Goal: Information Seeking & Learning: Learn about a topic

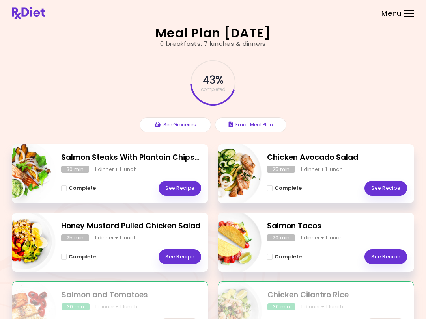
click at [263, 2] on header at bounding box center [213, 13] width 426 height 26
click at [77, 186] on span "Complete" at bounding box center [82, 188] width 27 height 6
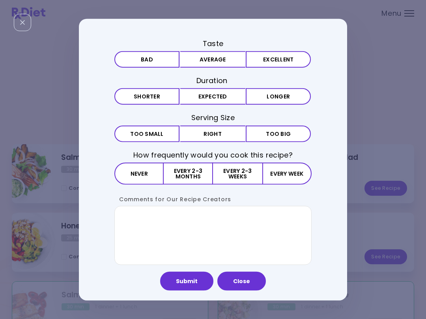
click at [256, 57] on button "Excellent" at bounding box center [278, 59] width 65 height 17
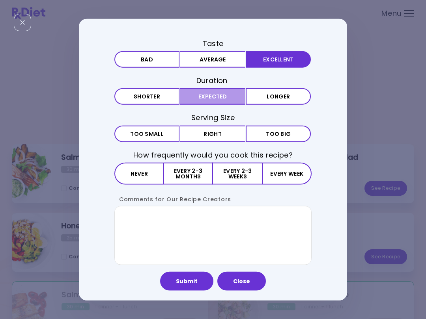
click at [193, 96] on button "Expected" at bounding box center [212, 96] width 65 height 17
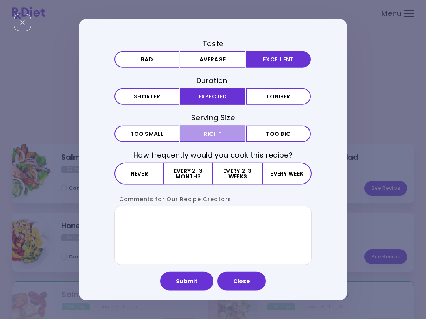
click at [195, 129] on button "Right" at bounding box center [212, 133] width 65 height 17
click at [183, 169] on button "Every 2-3 months" at bounding box center [188, 173] width 49 height 22
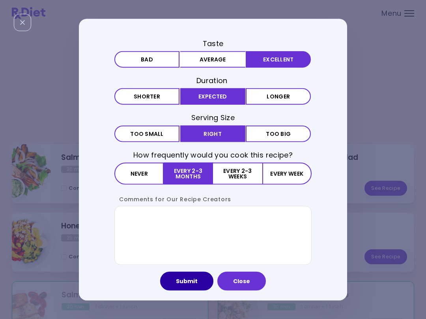
click at [184, 279] on button "Submit" at bounding box center [186, 281] width 53 height 19
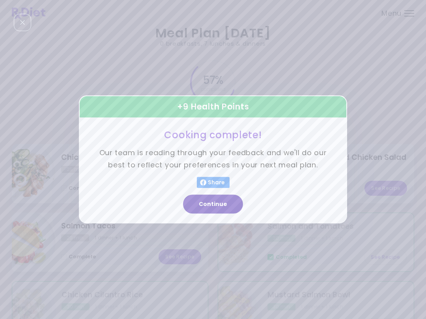
click at [204, 207] on button "Continue" at bounding box center [213, 204] width 60 height 19
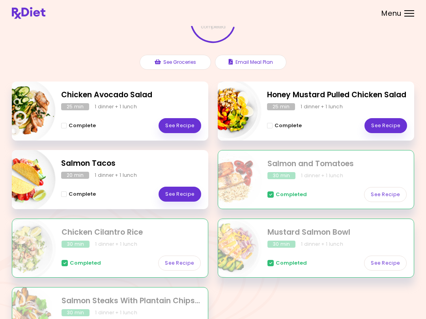
scroll to position [65, 0]
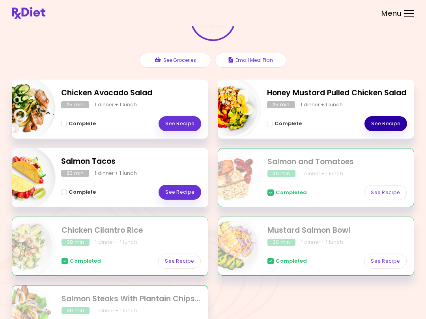
click at [319, 118] on link "See Recipe" at bounding box center [385, 123] width 43 height 15
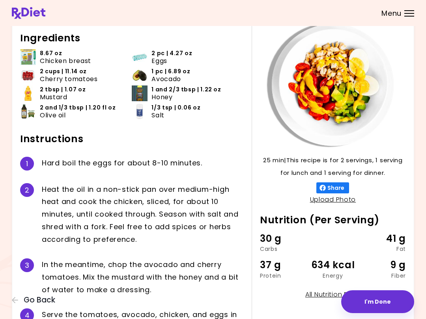
scroll to position [44, 0]
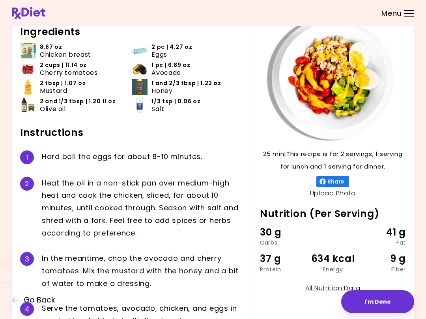
click at [14, 303] on icon "button" at bounding box center [15, 300] width 7 height 7
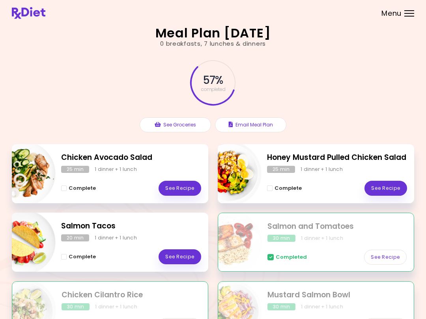
click at [120, 178] on div "Complete See Recipe" at bounding box center [131, 184] width 140 height 23
click at [184, 191] on link "See Recipe" at bounding box center [179, 188] width 43 height 15
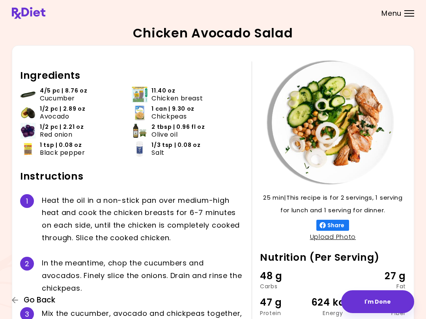
click at [23, 301] on button "Go Back" at bounding box center [35, 300] width 47 height 9
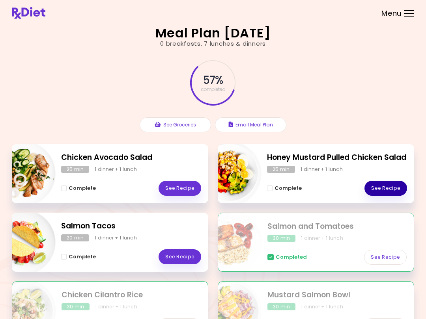
click at [319, 184] on link "See Recipe" at bounding box center [385, 188] width 43 height 15
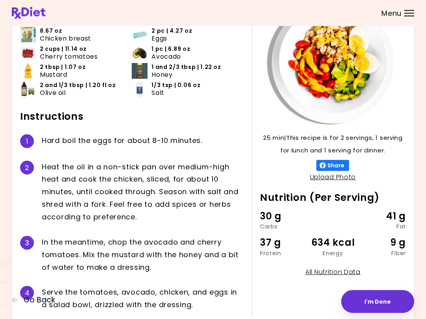
scroll to position [60, 0]
click at [319, 271] on link "All Nutrition Data" at bounding box center [332, 272] width 55 height 9
select select "*"
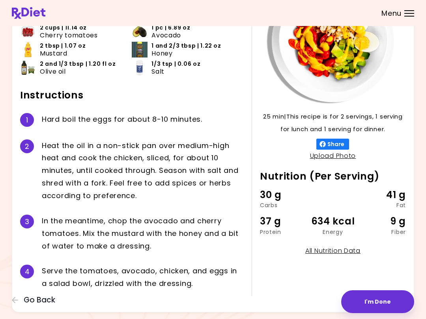
scroll to position [83, 0]
